Goal: Use online tool/utility: Utilize a website feature to perform a specific function

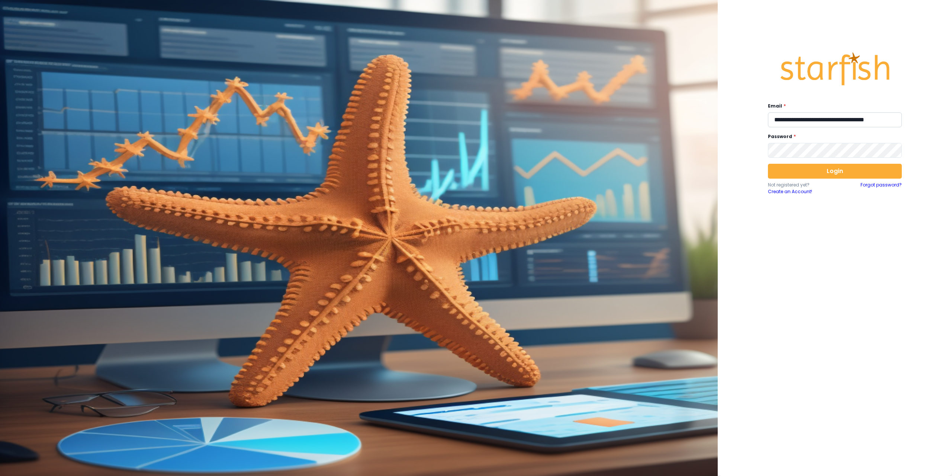
click at [842, 120] on input "**********" at bounding box center [835, 119] width 134 height 15
type input "**********"
click at [834, 168] on button "Login" at bounding box center [835, 171] width 134 height 15
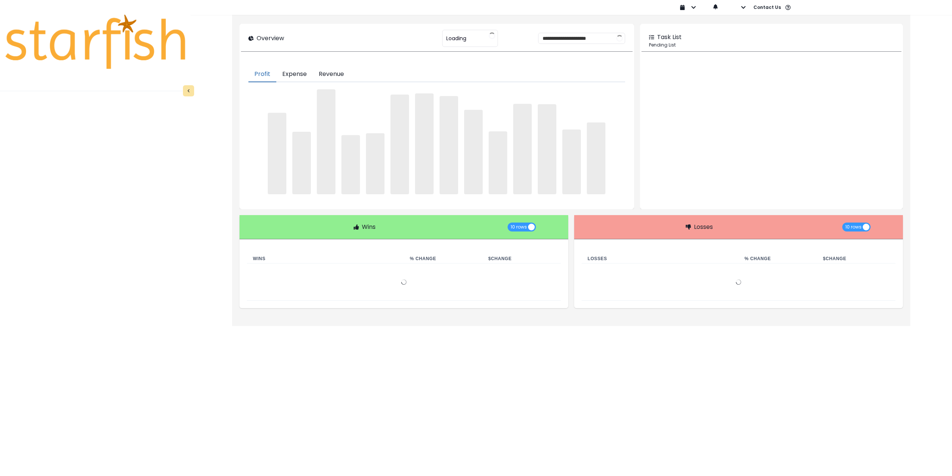
type input "********"
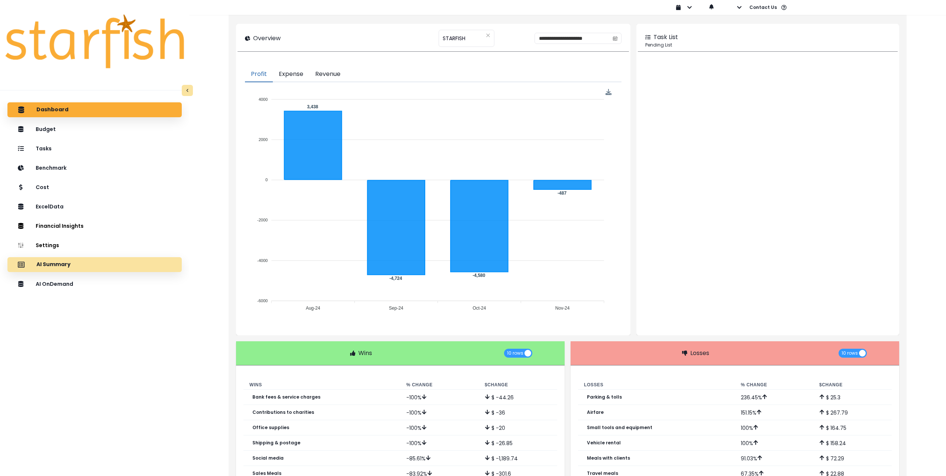
click at [90, 264] on div "AI Summary" at bounding box center [94, 265] width 162 height 16
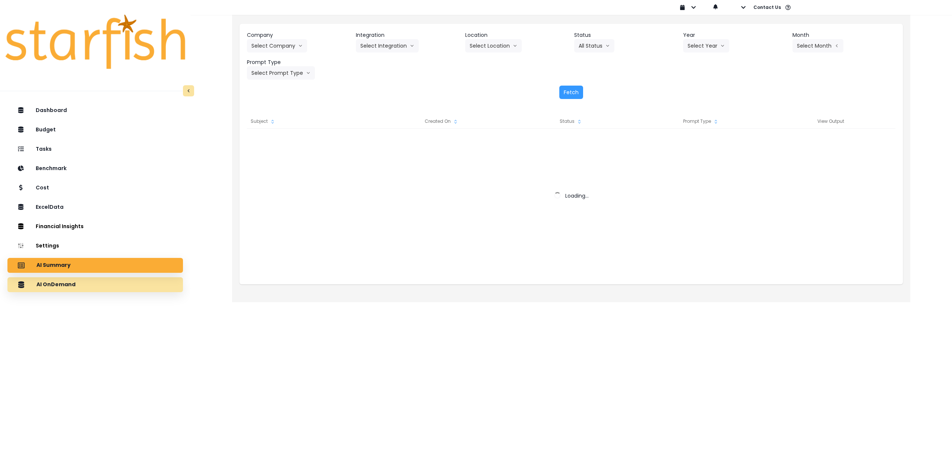
click at [87, 283] on div "AI OnDemand" at bounding box center [95, 285] width 164 height 16
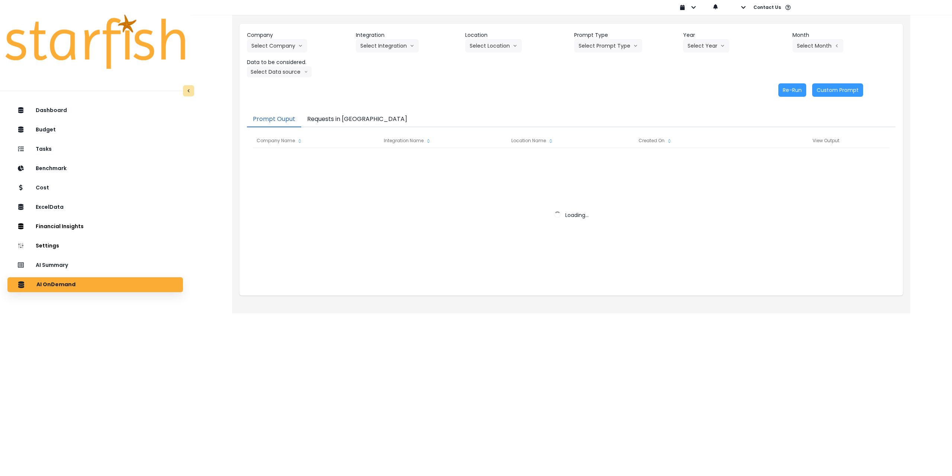
click at [328, 117] on button "Requests in [GEOGRAPHIC_DATA]" at bounding box center [357, 120] width 112 height 16
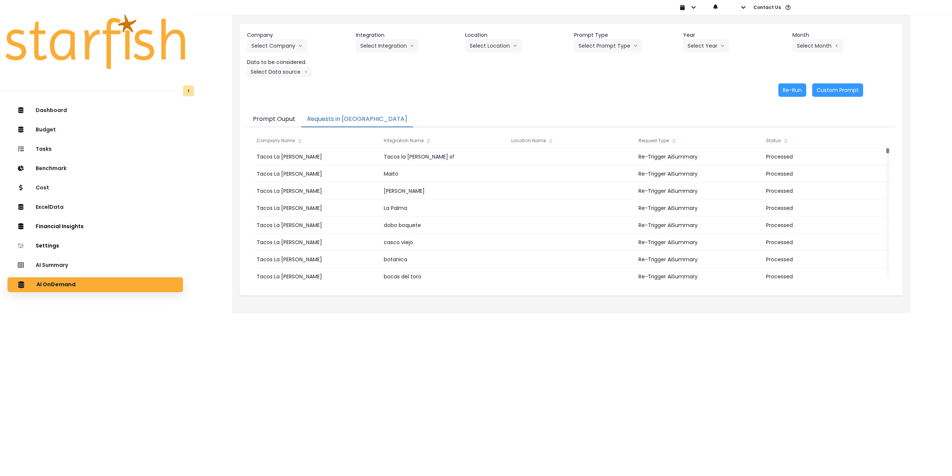
click at [460, 303] on html "Dashboard Budget Tasks Benchmark Cost ExcelData Financial Insights Location Ana…" at bounding box center [476, 151] width 952 height 303
click at [122, 262] on div "AI Summary" at bounding box center [95, 265] width 164 height 16
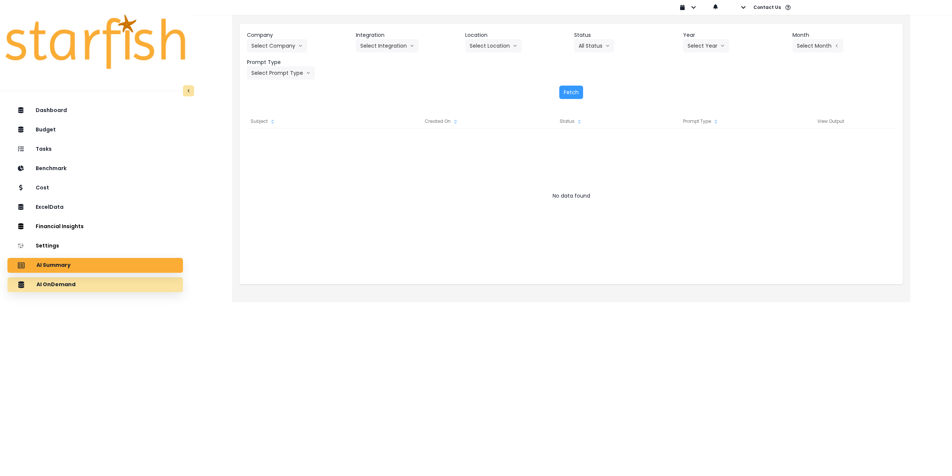
click at [167, 285] on div "AI OnDemand" at bounding box center [95, 285] width 164 height 16
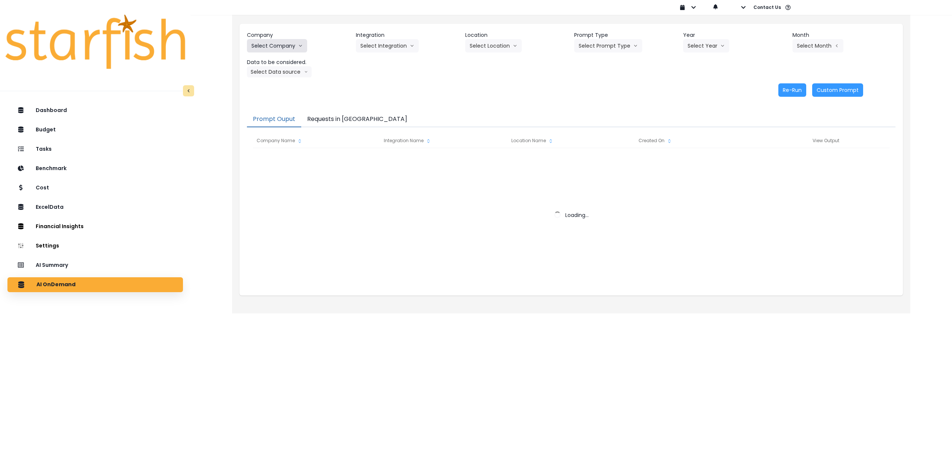
click at [283, 48] on button "Select Company" at bounding box center [277, 45] width 60 height 13
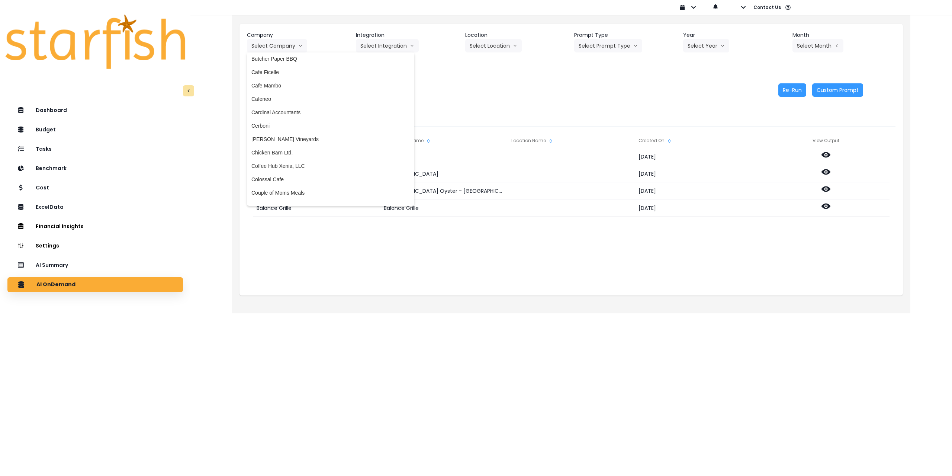
scroll to position [297, 0]
click at [290, 137] on span "[PERSON_NAME] Vineyards" at bounding box center [330, 138] width 158 height 7
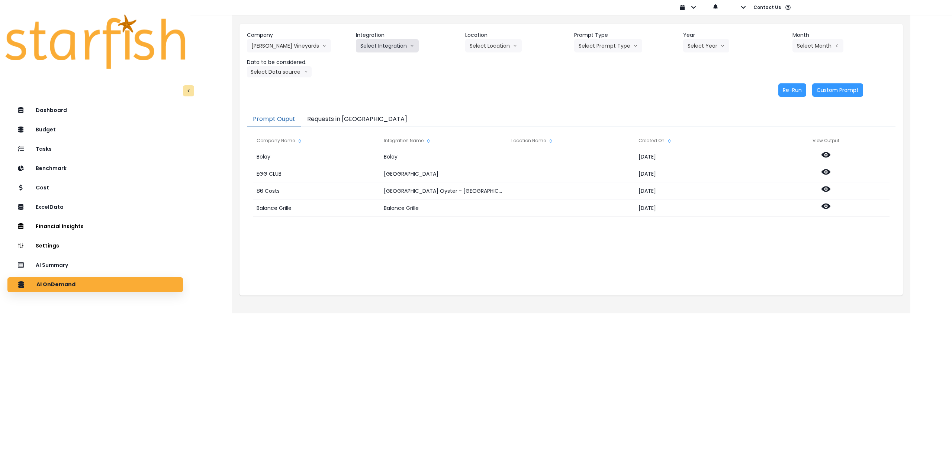
click at [384, 44] on button "Select Integration" at bounding box center [387, 45] width 63 height 13
click at [374, 59] on span "Quickbooks Online" at bounding box center [382, 61] width 44 height 7
click at [488, 46] on button "Select Location" at bounding box center [493, 45] width 57 height 13
click at [485, 60] on span "All Locations" at bounding box center [484, 61] width 29 height 7
click at [630, 51] on button "Select Prompt Type" at bounding box center [608, 45] width 68 height 13
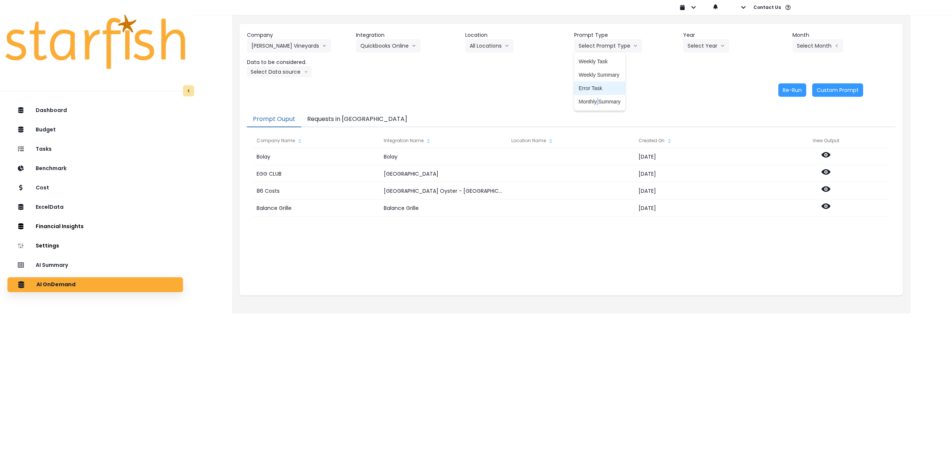
click at [597, 98] on span "Monthly Summary" at bounding box center [600, 101] width 42 height 7
click at [699, 46] on button "Select Year" at bounding box center [706, 45] width 46 height 13
click at [692, 87] on span "2025" at bounding box center [694, 87] width 12 height 7
click at [824, 39] on button "Select Month" at bounding box center [817, 45] width 51 height 13
click at [775, 125] on span "July" at bounding box center [780, 128] width 15 height 7
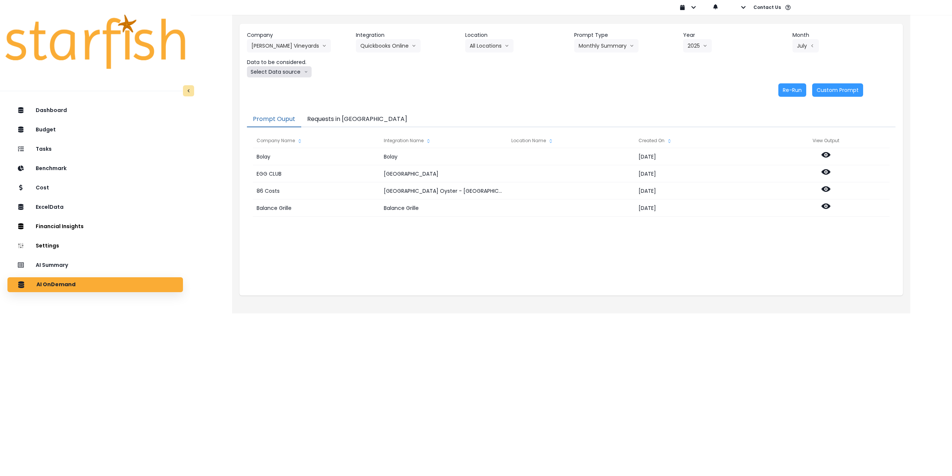
click at [280, 70] on button "Select Data source" at bounding box center [279, 71] width 65 height 11
click at [275, 84] on span "Comparison overtime" at bounding box center [275, 86] width 49 height 7
click at [797, 93] on button "Re-Run" at bounding box center [792, 89] width 28 height 13
click at [295, 73] on button "Comparison overtime" at bounding box center [283, 71] width 72 height 11
click at [281, 103] on span "Location Analysis" at bounding box center [275, 99] width 49 height 7
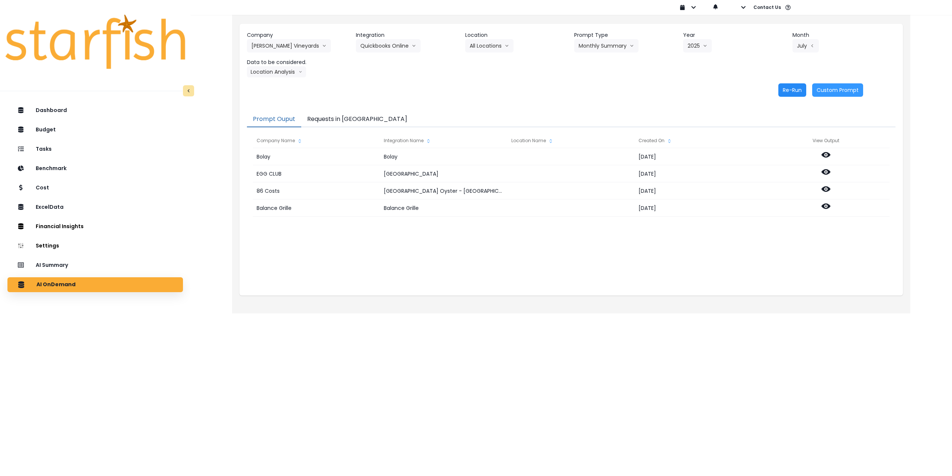
click at [788, 90] on button "Re-Run" at bounding box center [792, 89] width 28 height 13
click at [275, 49] on button "[PERSON_NAME] Vineyards" at bounding box center [289, 45] width 84 height 13
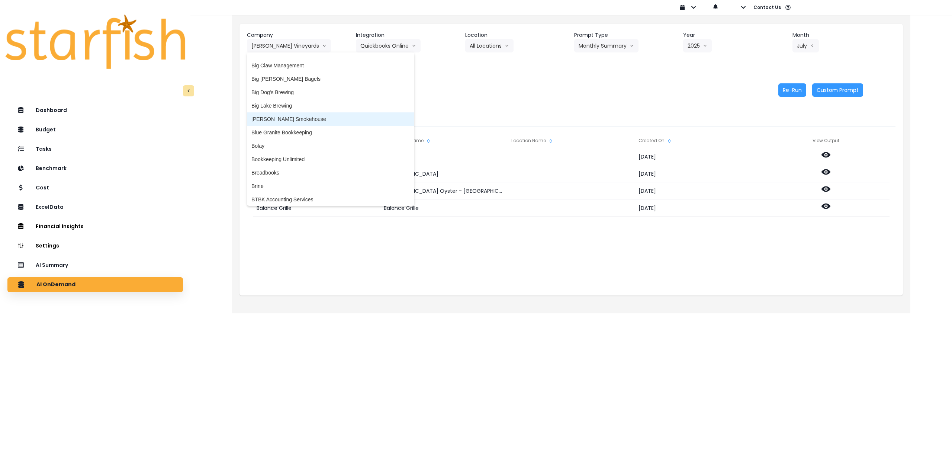
scroll to position [112, 0]
click at [286, 113] on span "Big Lake Brewing" at bounding box center [330, 110] width 158 height 7
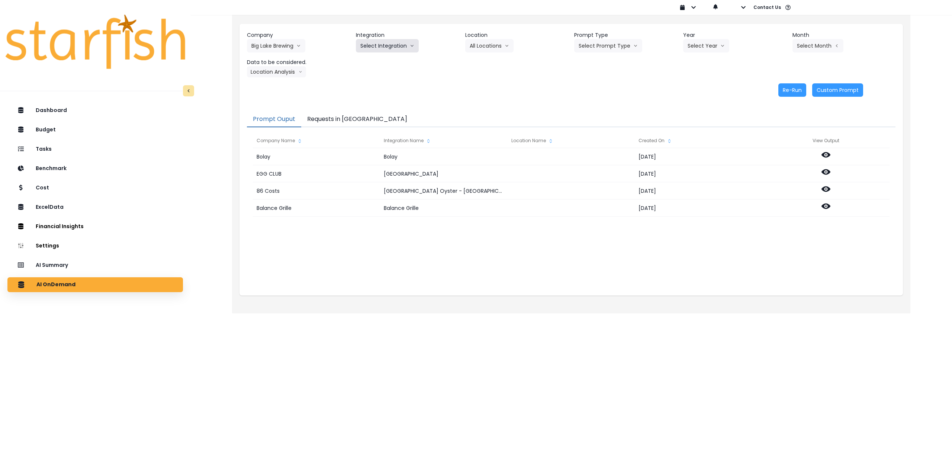
click at [383, 47] on button "Select Integration" at bounding box center [387, 45] width 63 height 13
click at [378, 60] on span "BLB_QBO" at bounding box center [372, 61] width 24 height 7
click at [483, 47] on button "Select Location" at bounding box center [493, 45] width 57 height 13
click at [479, 63] on span "All Locations" at bounding box center [484, 61] width 29 height 7
click at [600, 47] on button "Select Prompt Type" at bounding box center [608, 45] width 68 height 13
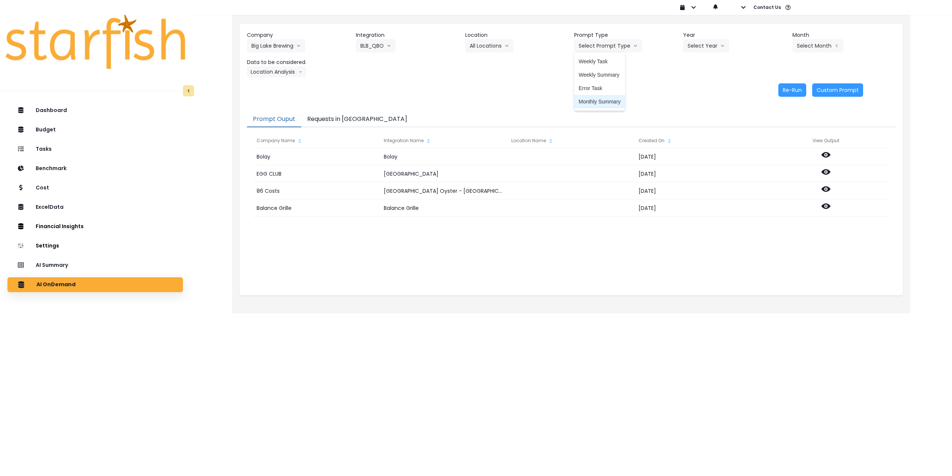
drag, startPoint x: 596, startPoint y: 101, endPoint x: 644, endPoint y: 82, distance: 51.4
click at [597, 101] on span "Monthly Summary" at bounding box center [600, 101] width 42 height 7
click at [693, 46] on button "Select Year" at bounding box center [706, 45] width 46 height 13
click at [690, 90] on span "2025" at bounding box center [694, 87] width 12 height 7
click at [802, 43] on button "Select Month" at bounding box center [817, 45] width 51 height 13
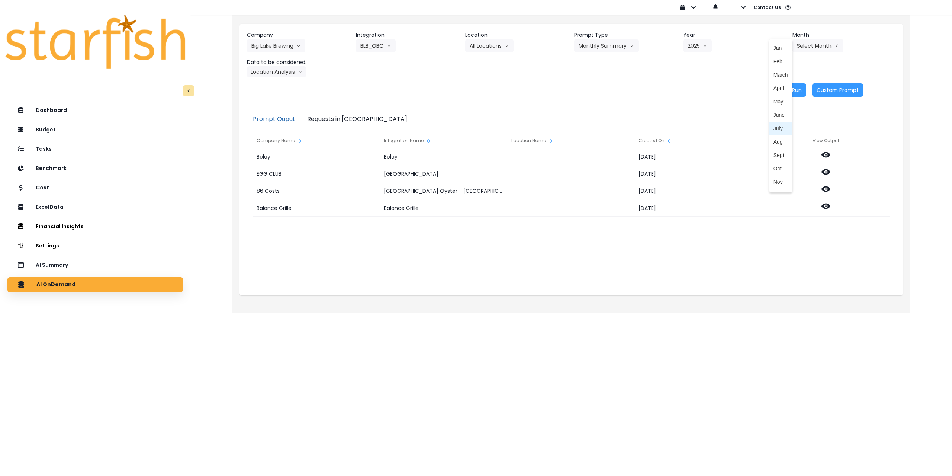
click at [774, 127] on span "July" at bounding box center [780, 128] width 15 height 7
click at [278, 73] on button "Location Analysis" at bounding box center [276, 71] width 59 height 11
click at [269, 83] on span "Comparison overtime" at bounding box center [275, 86] width 49 height 7
click at [789, 91] on button "Re-Run" at bounding box center [792, 89] width 28 height 13
click at [290, 75] on button "Comparison overtime" at bounding box center [283, 71] width 72 height 11
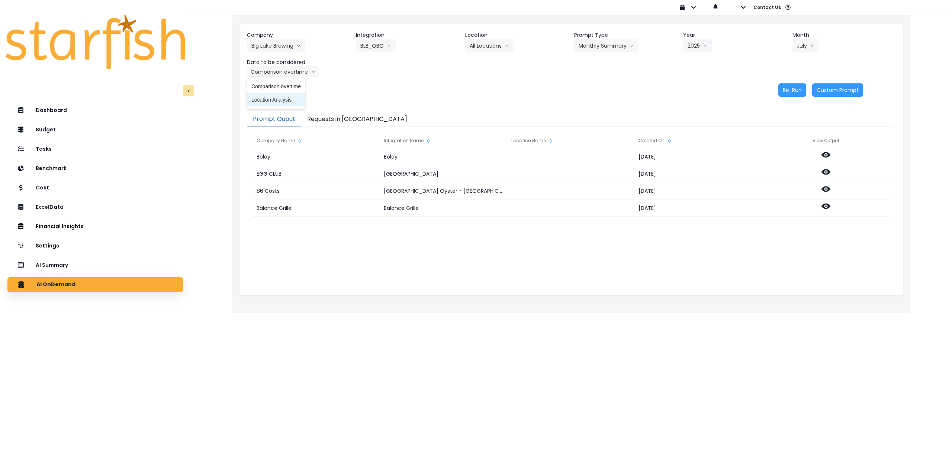
click at [277, 101] on span "Location Analysis" at bounding box center [275, 99] width 49 height 7
click at [797, 93] on button "Re-Run" at bounding box center [792, 89] width 28 height 13
click at [291, 46] on button "Big Lake Brewing" at bounding box center [276, 45] width 58 height 13
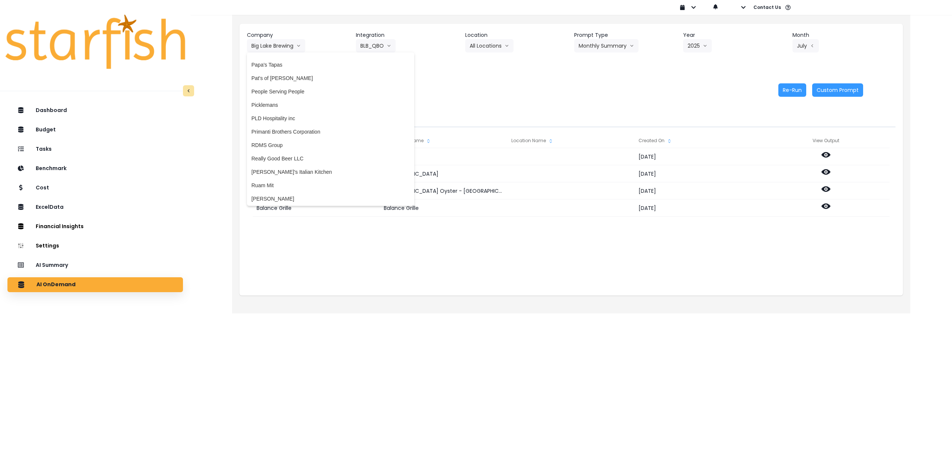
scroll to position [1153, 0]
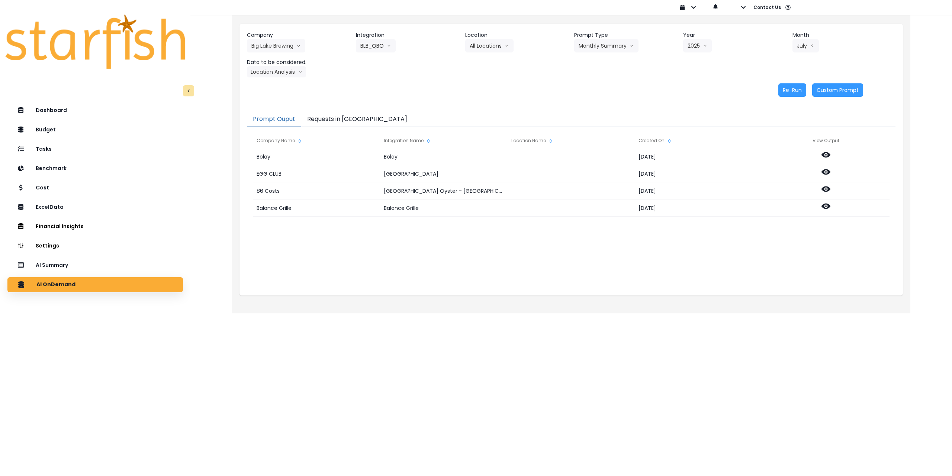
click at [261, 37] on header "Company" at bounding box center [298, 35] width 103 height 8
click at [265, 42] on button "Big Lake Brewing" at bounding box center [276, 45] width 58 height 13
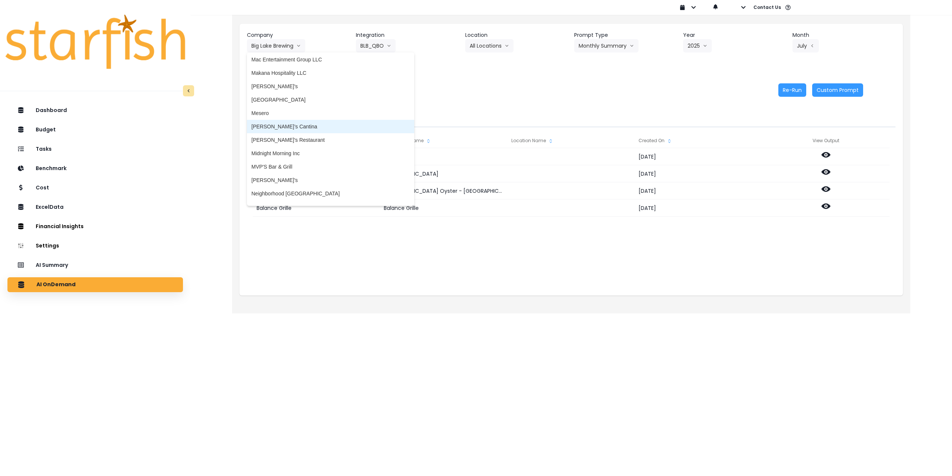
scroll to position [930, 0]
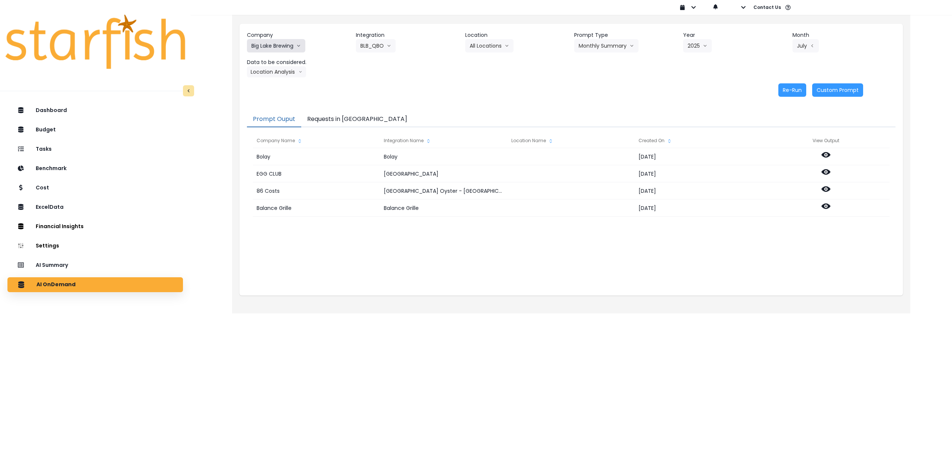
click at [276, 48] on button "Big Lake Brewing" at bounding box center [276, 45] width 58 height 13
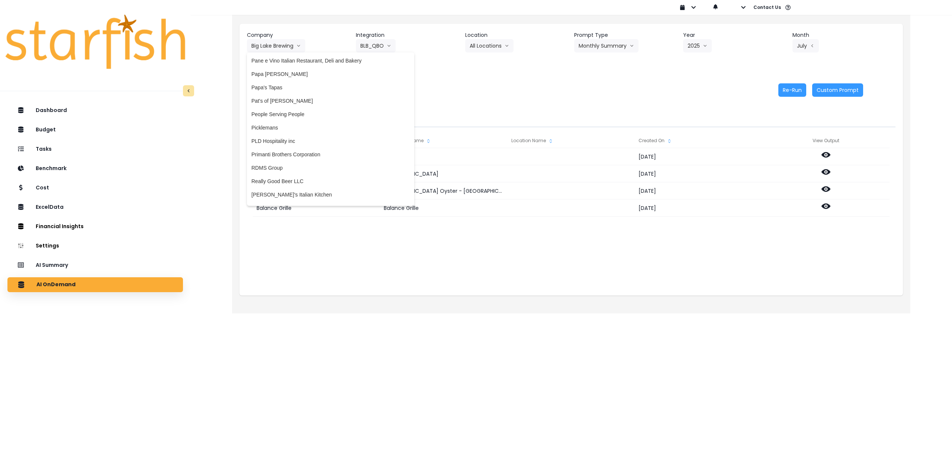
scroll to position [1153, 0]
click at [293, 88] on span "People Serving People" at bounding box center [330, 86] width 158 height 7
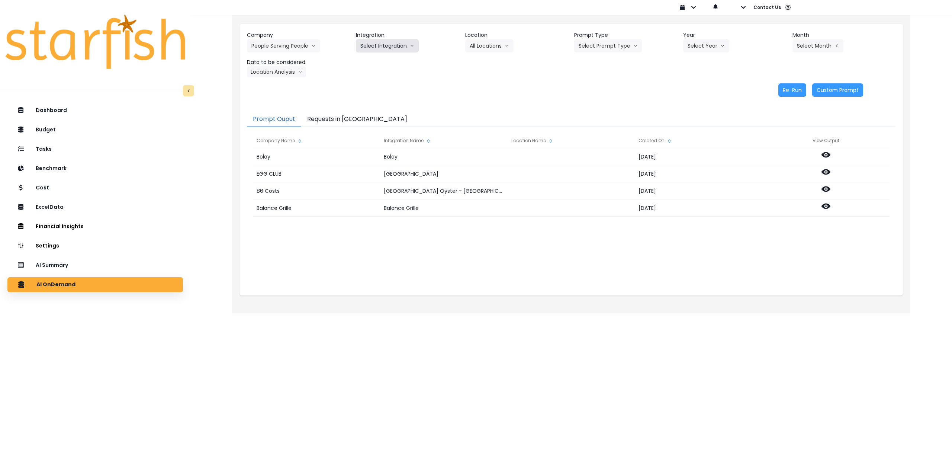
click at [384, 47] on button "Select Integration" at bounding box center [387, 45] width 63 height 13
click at [374, 62] on span "MMF" at bounding box center [369, 61] width 19 height 7
click at [496, 44] on button "Select Location" at bounding box center [493, 45] width 57 height 13
click at [497, 46] on button "Select Location" at bounding box center [493, 45] width 57 height 13
click at [492, 63] on span "All Locations" at bounding box center [499, 61] width 58 height 7
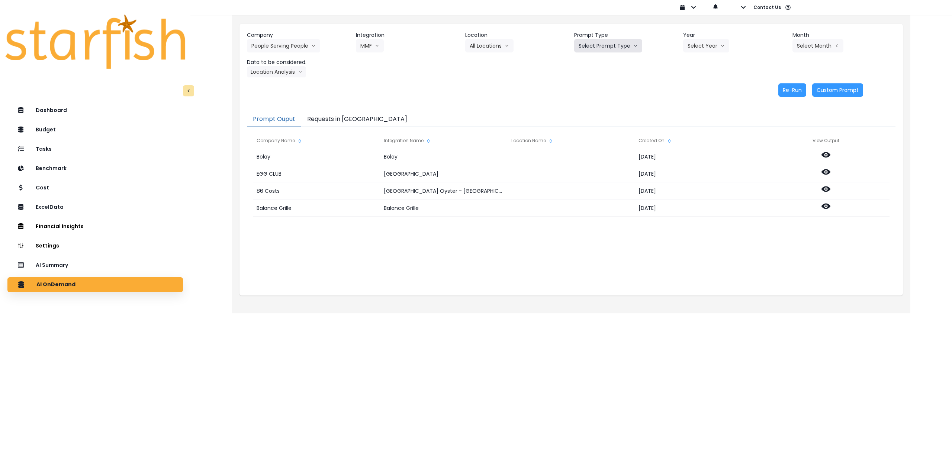
click at [618, 46] on button "Select Prompt Type" at bounding box center [608, 45] width 68 height 13
click at [602, 97] on li "Monthly Summary" at bounding box center [599, 101] width 51 height 13
click at [704, 47] on button "Select Year" at bounding box center [706, 45] width 46 height 13
click at [695, 88] on span "2025" at bounding box center [694, 87] width 12 height 7
drag, startPoint x: 812, startPoint y: 47, endPoint x: 811, endPoint y: 52, distance: 4.5
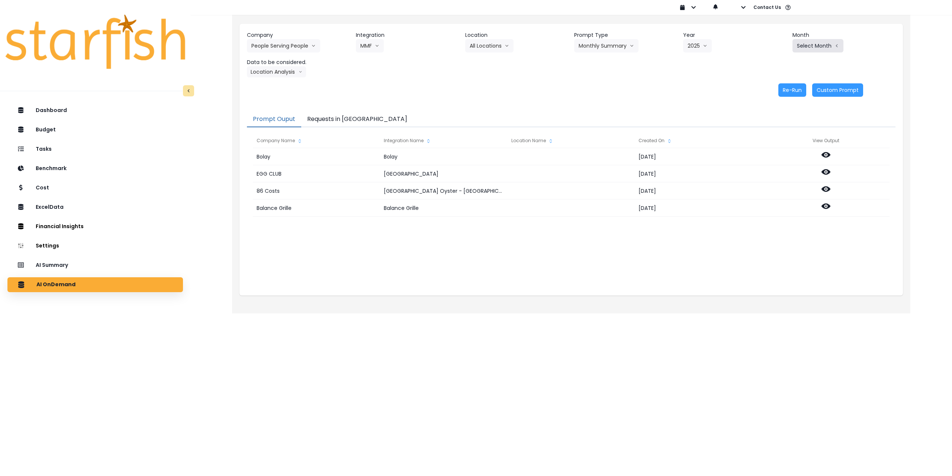
click at [812, 47] on button "Select Month" at bounding box center [817, 45] width 51 height 13
click at [776, 127] on span "July" at bounding box center [780, 128] width 15 height 7
click at [270, 75] on button "Location Analysis" at bounding box center [276, 71] width 59 height 11
click at [274, 84] on span "Comparison overtime" at bounding box center [275, 86] width 49 height 7
click at [784, 91] on button "Re-Run" at bounding box center [792, 89] width 28 height 13
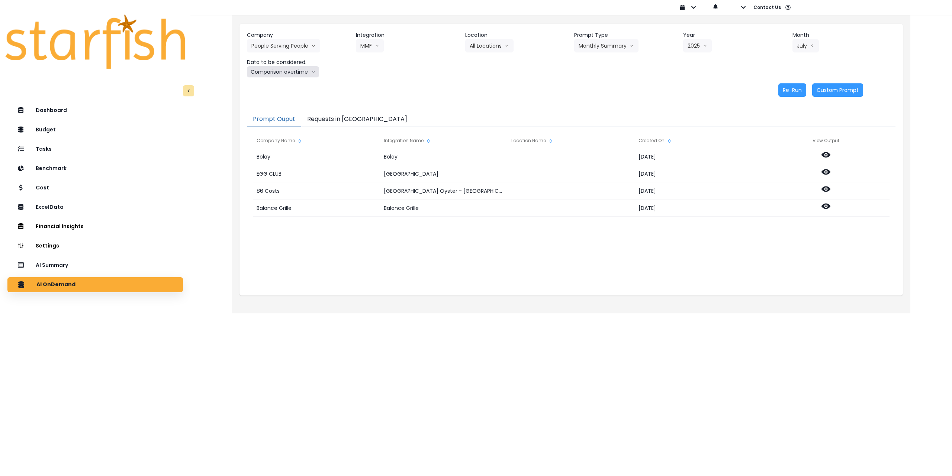
click at [276, 70] on button "Comparison overtime" at bounding box center [283, 71] width 72 height 11
click at [273, 98] on span "Location Analysis" at bounding box center [275, 99] width 49 height 7
click at [785, 90] on button "Re-Run" at bounding box center [792, 89] width 28 height 13
click at [270, 49] on button "People Serving People" at bounding box center [283, 45] width 73 height 13
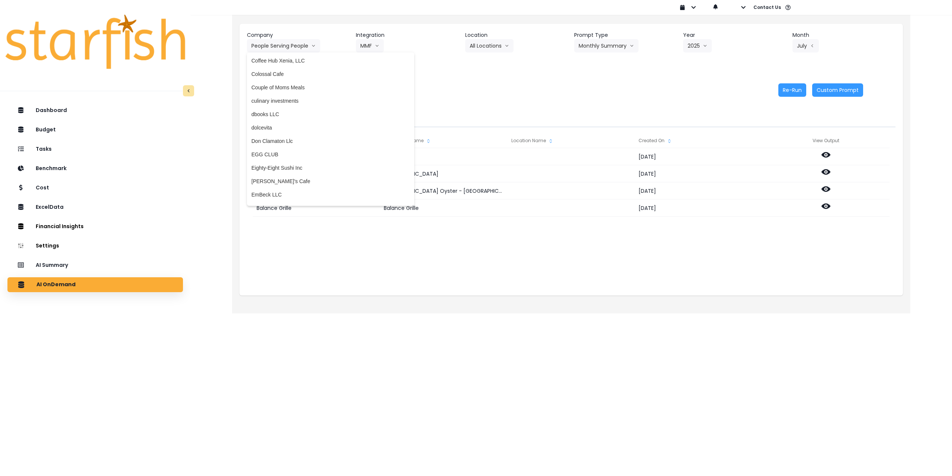
scroll to position [0, 0]
click at [311, 59] on span "86 Costs" at bounding box center [330, 61] width 158 height 7
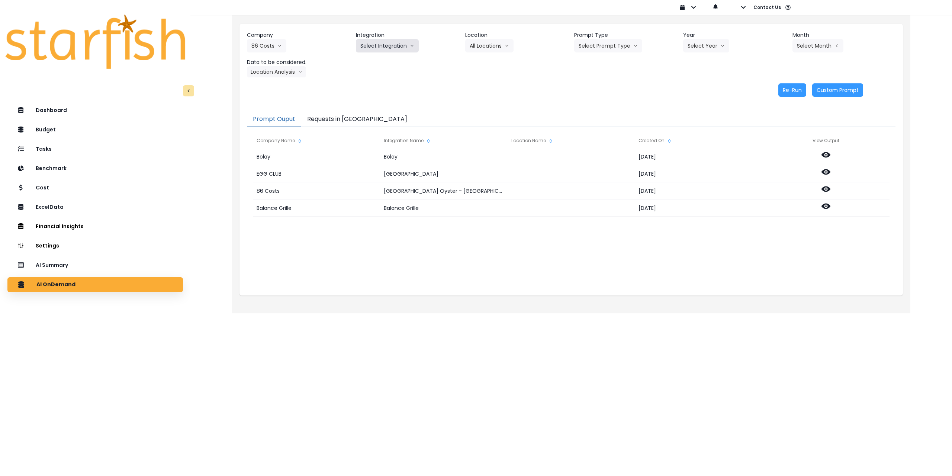
click at [378, 47] on button "Select Integration" at bounding box center [387, 45] width 63 height 13
click at [378, 44] on button "Select Integration" at bounding box center [387, 45] width 63 height 13
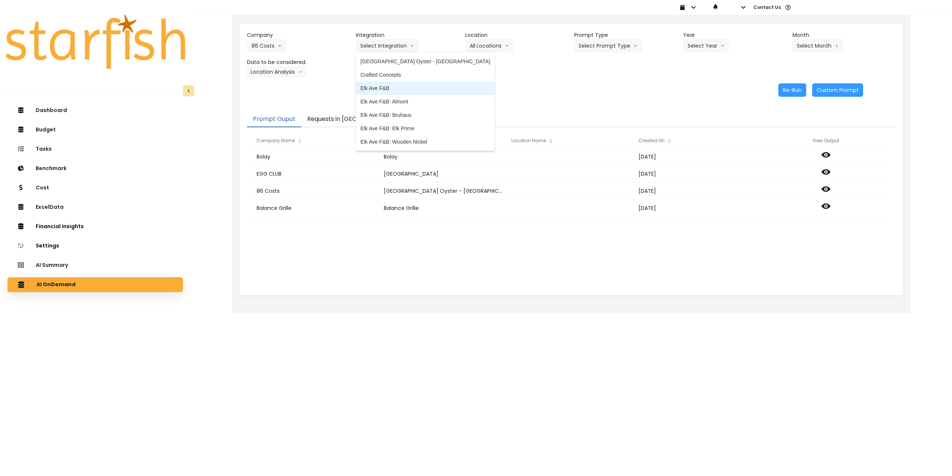
click at [386, 88] on span "Elk Ave F&B" at bounding box center [425, 87] width 130 height 7
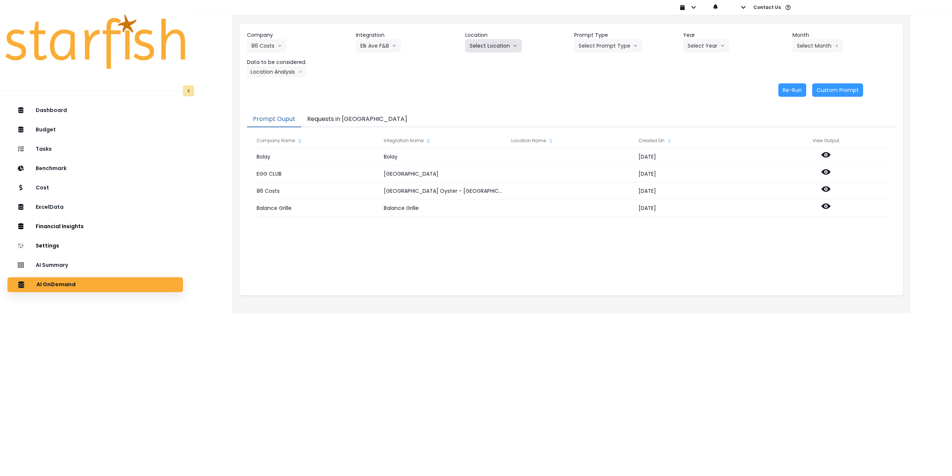
click at [495, 46] on button "Select Location" at bounding box center [493, 45] width 57 height 13
click at [495, 59] on span "All Locations" at bounding box center [503, 61] width 67 height 7
click at [625, 40] on button "Select Prompt Type" at bounding box center [608, 45] width 68 height 13
click at [606, 103] on span "Monthly Summary" at bounding box center [600, 101] width 42 height 7
click at [701, 49] on button "Select Year" at bounding box center [706, 45] width 46 height 13
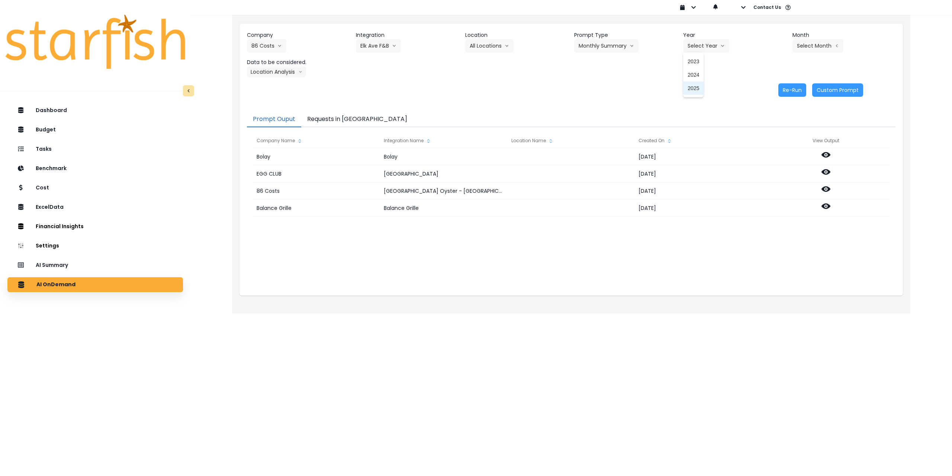
click at [696, 94] on li "2025" at bounding box center [693, 87] width 20 height 13
click at [820, 43] on button "Select Month" at bounding box center [817, 45] width 51 height 13
click at [773, 131] on span "July" at bounding box center [780, 128] width 15 height 7
click at [285, 73] on button "Location Analysis" at bounding box center [276, 71] width 59 height 11
click at [279, 86] on span "Comparison overtime" at bounding box center [275, 86] width 49 height 7
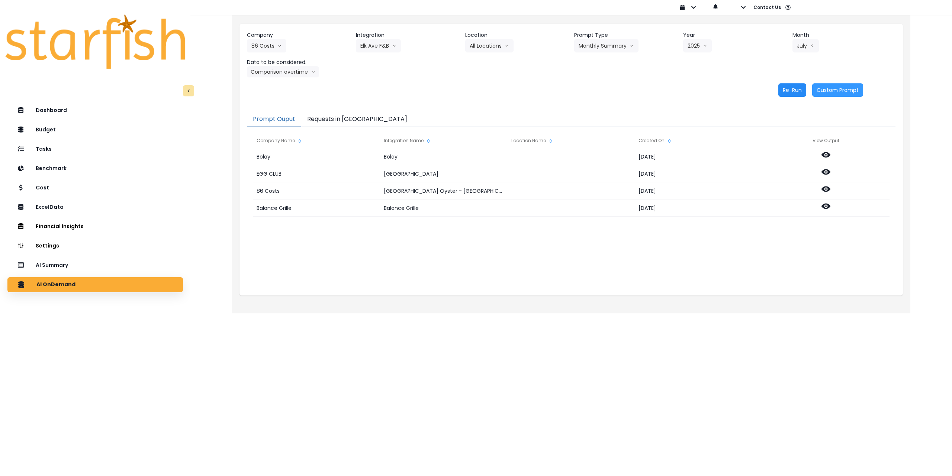
click at [786, 90] on button "Re-Run" at bounding box center [792, 89] width 28 height 13
click at [285, 75] on button "Comparison overtime" at bounding box center [283, 71] width 72 height 11
click at [277, 102] on span "Location Analysis" at bounding box center [275, 99] width 49 height 7
click at [791, 90] on button "Re-Run" at bounding box center [792, 89] width 28 height 13
click at [488, 257] on div "[PERSON_NAME] [PERSON_NAME] [DATE] EGG CLUB [GEOGRAPHIC_DATA] [DATE] 86 Costs […" at bounding box center [571, 222] width 637 height 149
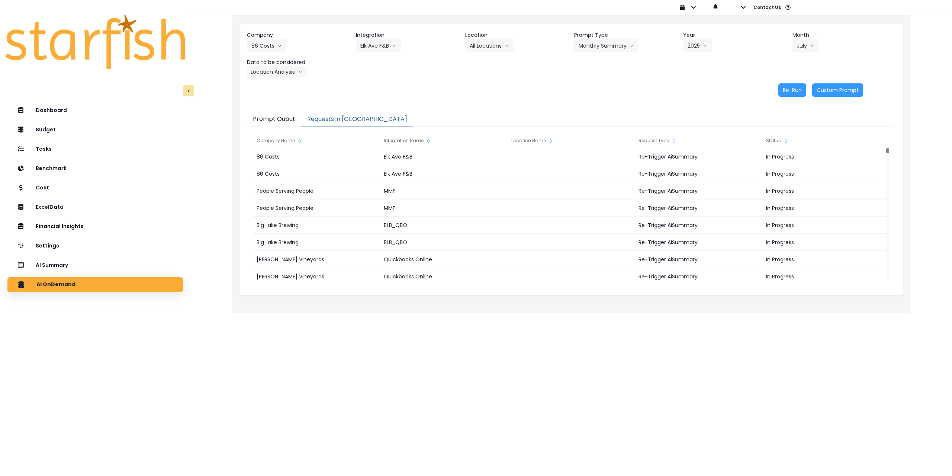
click at [335, 118] on button "Requests in [GEOGRAPHIC_DATA]" at bounding box center [357, 120] width 112 height 16
click at [273, 45] on button "86 Costs" at bounding box center [266, 45] width 39 height 13
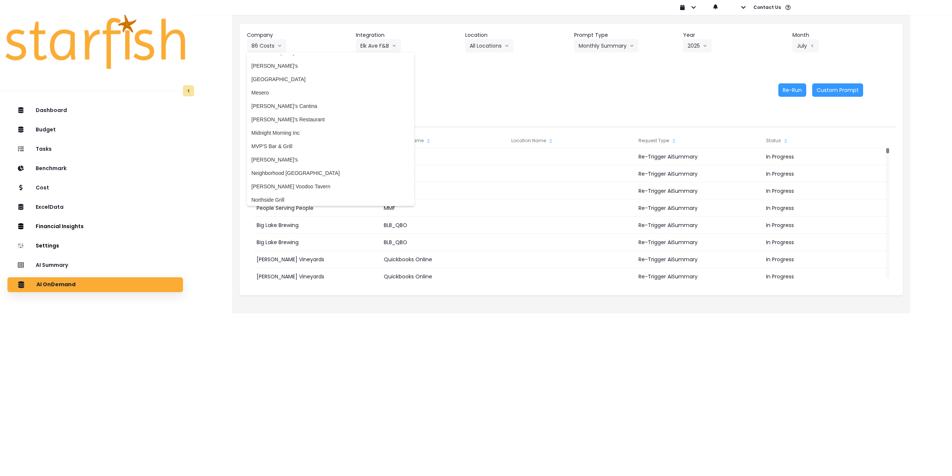
scroll to position [930, 0]
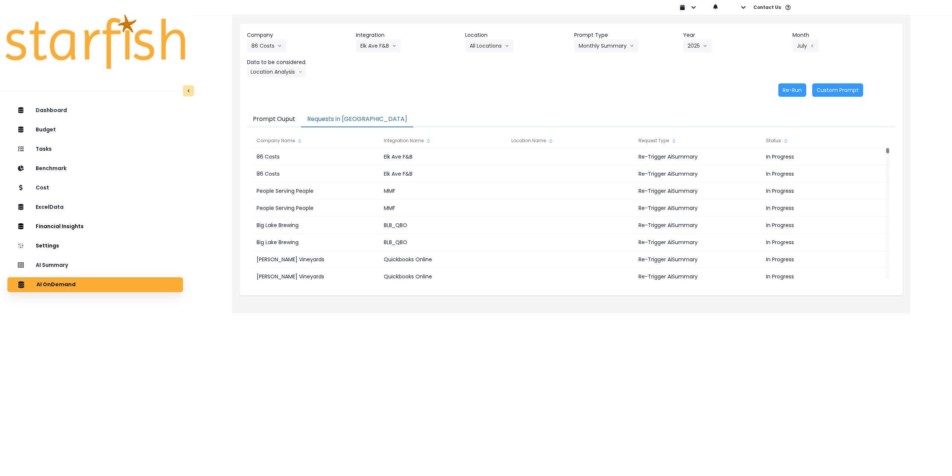
click at [66, 474] on div "Dashboard Budget Tasks Benchmark Cost ExcelData Financial Insights Location Ana…" at bounding box center [95, 312] width 190 height 420
